Goal: Task Accomplishment & Management: Complete application form

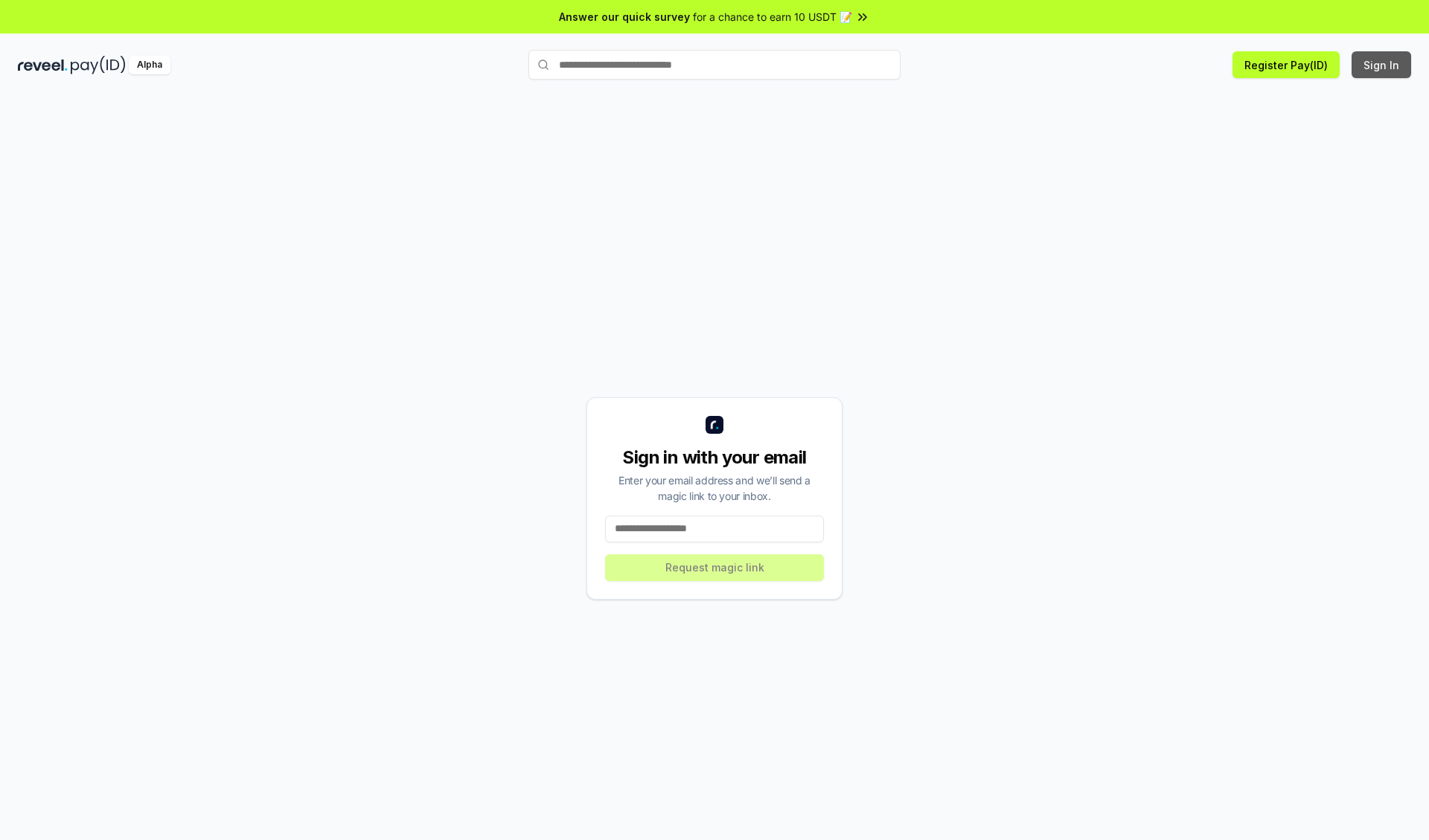
click at [1382, 65] on button "Sign In" at bounding box center [1381, 64] width 59 height 27
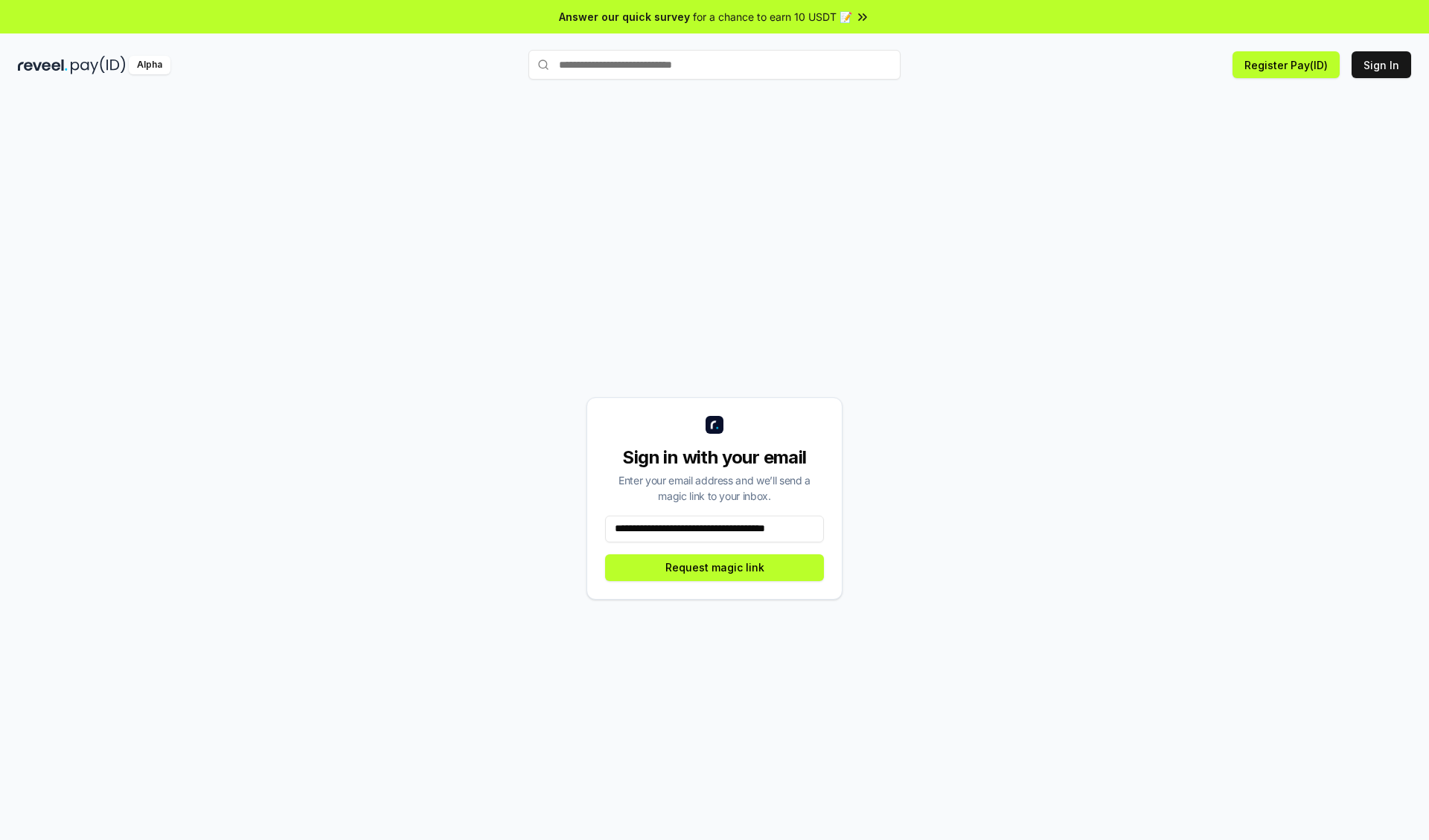
scroll to position [0, 11]
type input "**********"
click at [714, 567] on button "Request magic link" at bounding box center [714, 568] width 219 height 27
